Goal: Navigation & Orientation: Find specific page/section

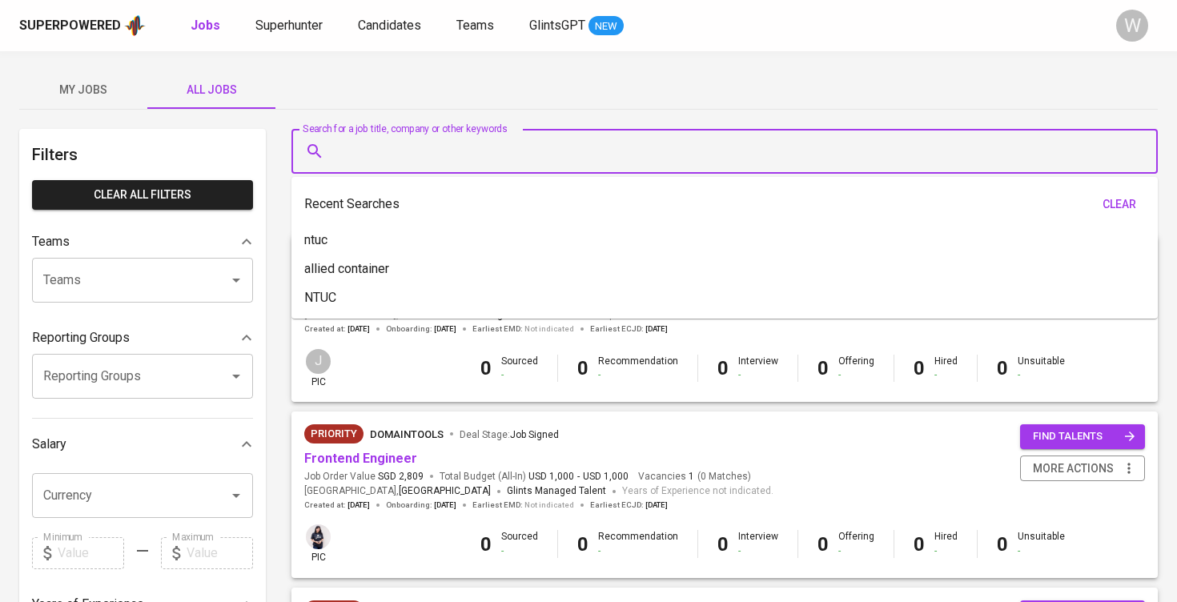
click at [441, 139] on input "Search for a job title, company or other keywords" at bounding box center [729, 151] width 796 height 30
click at [437, 107] on div "My Jobs All Jobs" at bounding box center [588, 89] width 1139 height 38
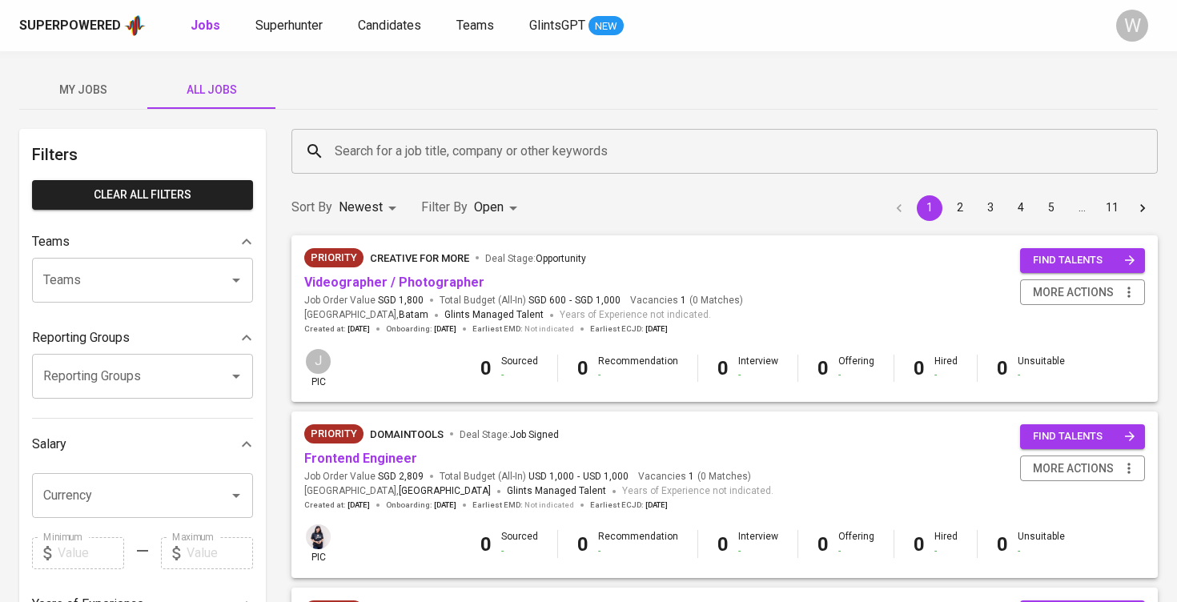
click at [118, 94] on span "My Jobs" at bounding box center [83, 90] width 109 height 20
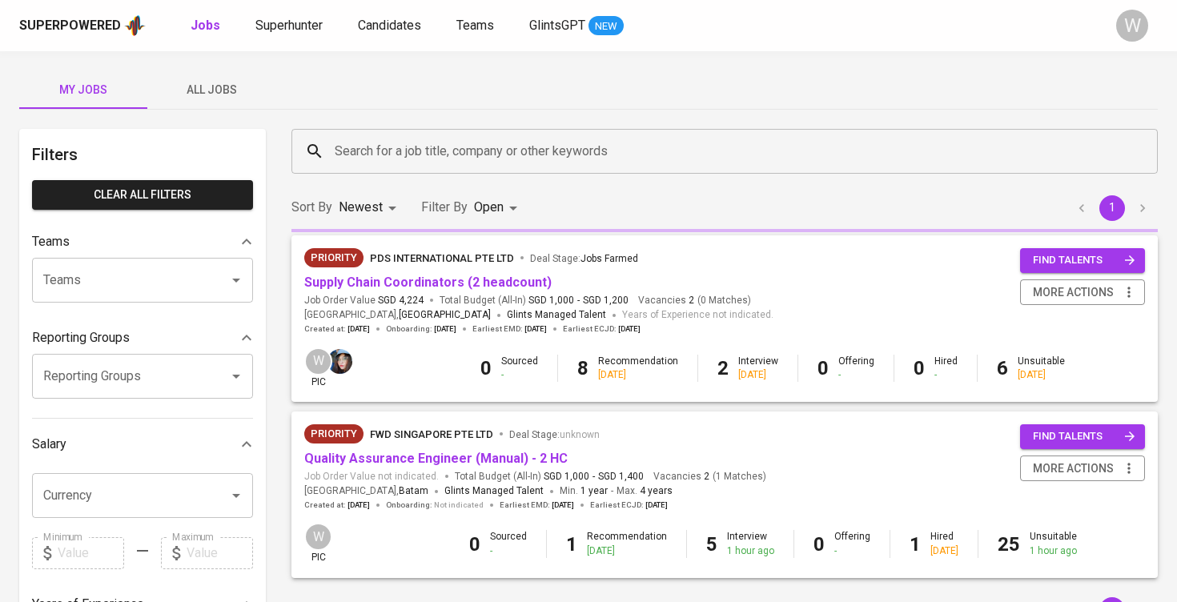
click at [118, 94] on span "My Jobs" at bounding box center [83, 90] width 109 height 20
click at [108, 94] on span "My Jobs" at bounding box center [83, 90] width 109 height 20
click at [178, 65] on div "My Jobs All Jobs Filters Clear All filters Teams Teams Teams Reporting Groups R…" at bounding box center [588, 551] width 1177 height 1000
click at [178, 78] on button "All Jobs" at bounding box center [211, 89] width 128 height 38
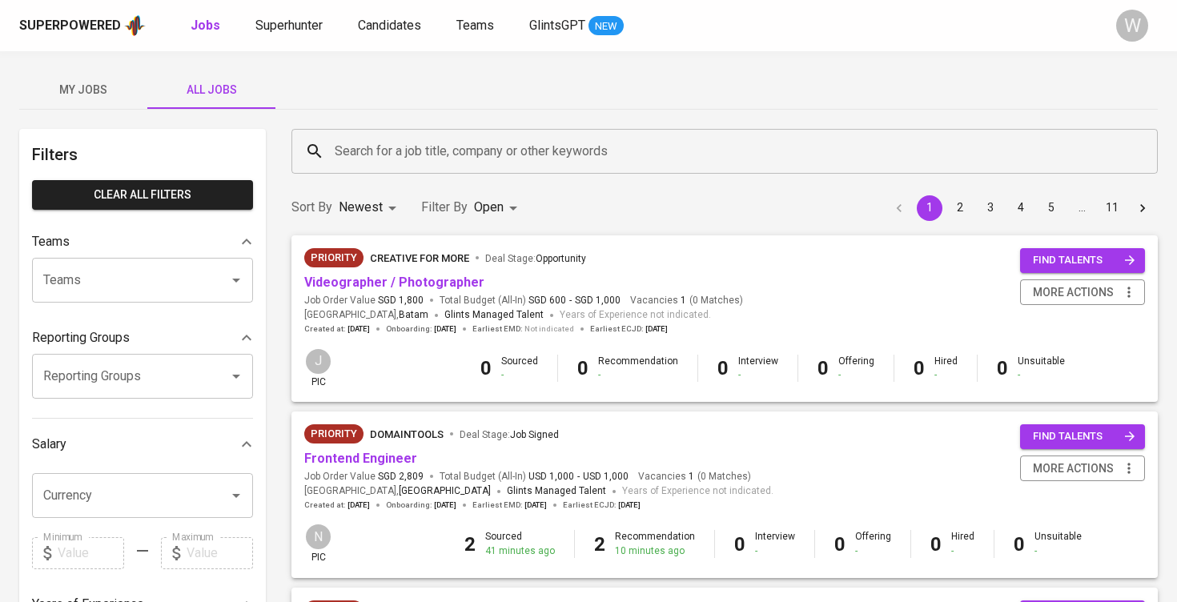
click at [73, 87] on span "My Jobs" at bounding box center [83, 90] width 109 height 20
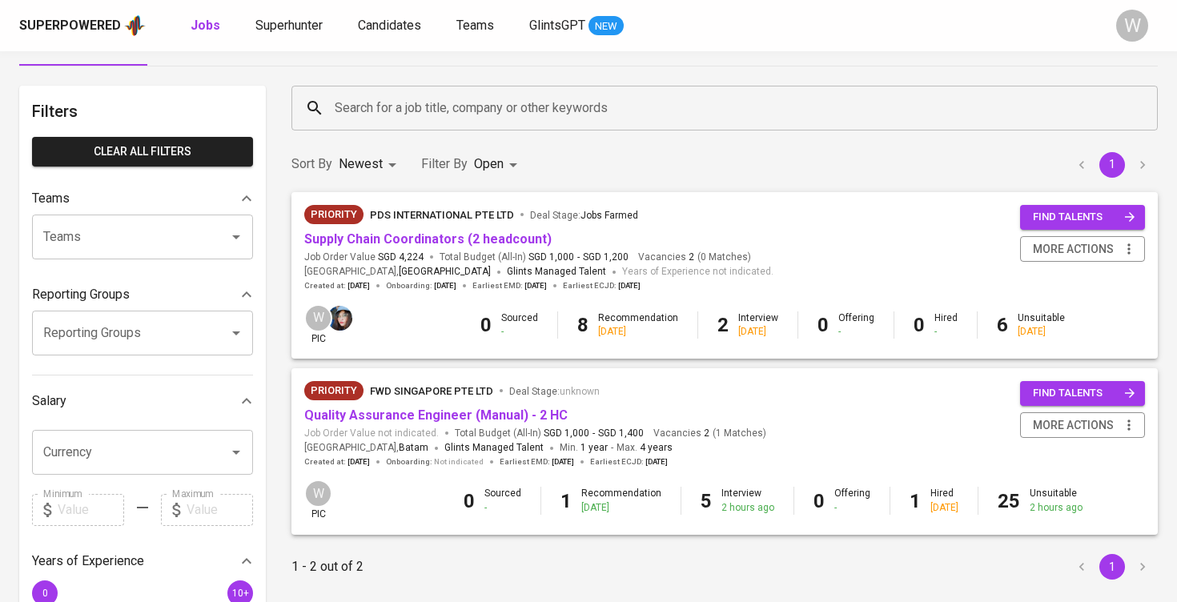
scroll to position [48, 0]
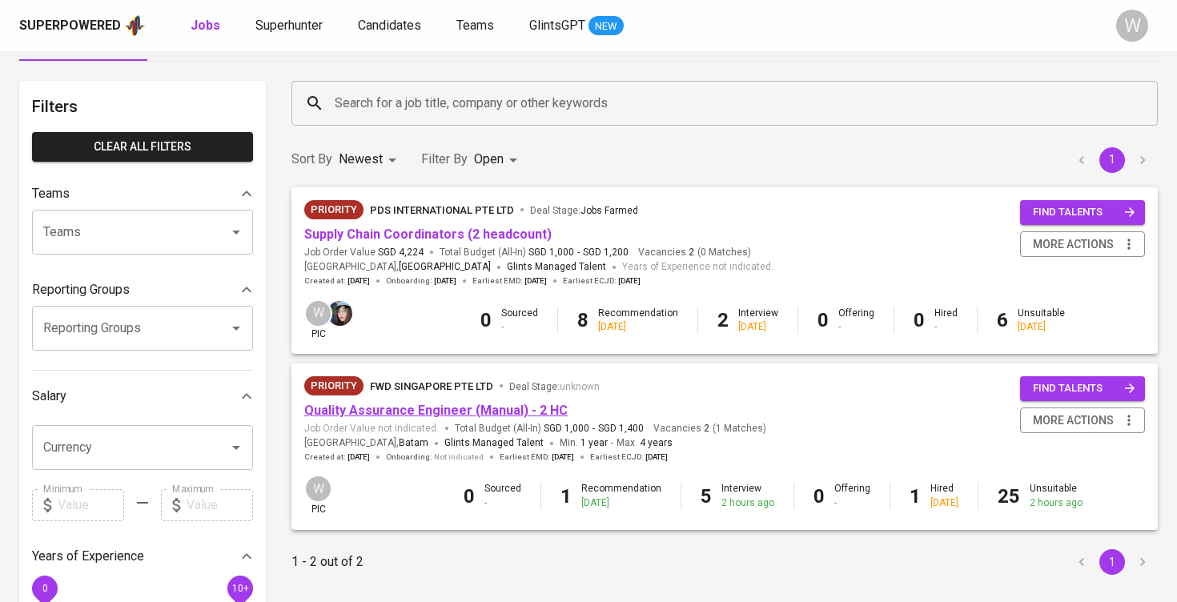
click at [483, 408] on link "Quality Assurance Engineer (Manual) - 2 HC" at bounding box center [436, 410] width 264 height 15
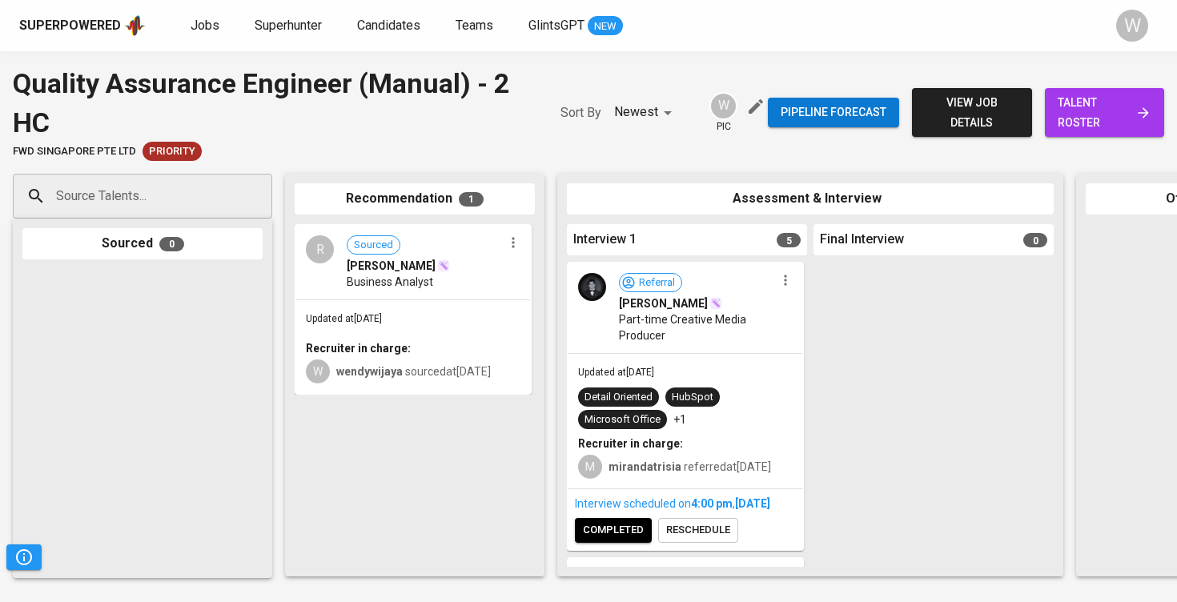
click at [186, 26] on div "Superpowered Jobs Superhunter Candidates Teams GlintsGPT NEW" at bounding box center [563, 26] width 1088 height 24
click at [198, 30] on span "Jobs" at bounding box center [205, 25] width 29 height 15
